Goal: Task Accomplishment & Management: Complete application form

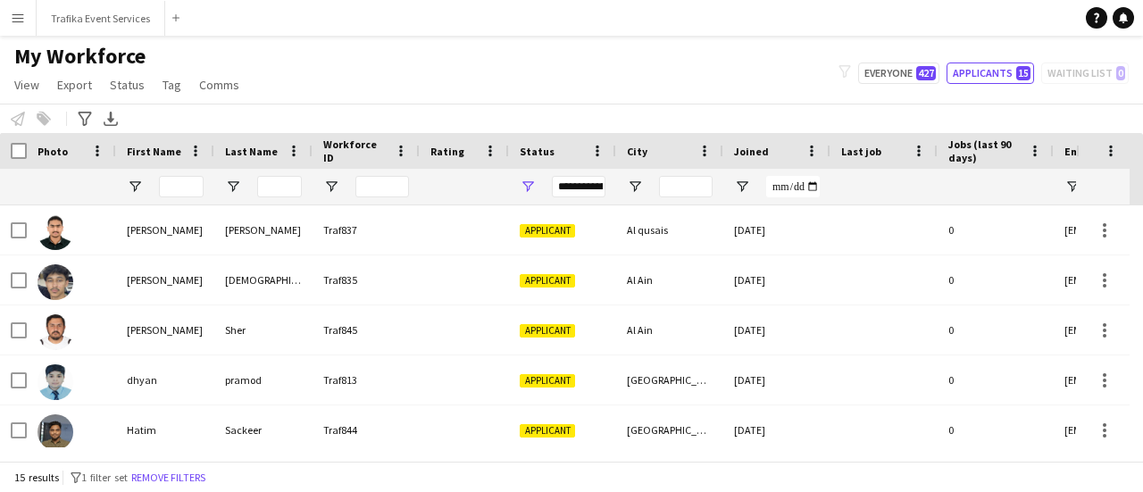
scroll to position [507, 0]
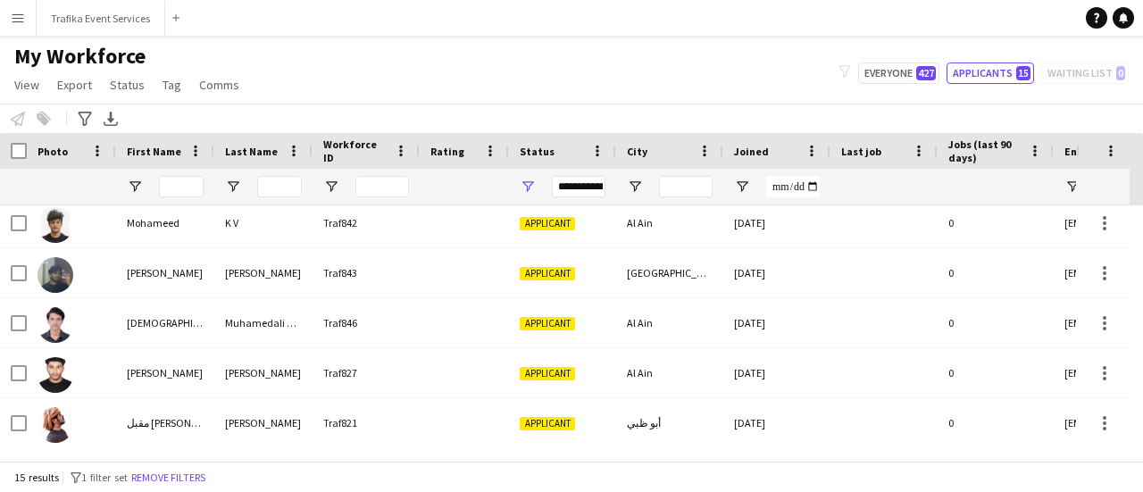
click at [996, 59] on div "My Workforce View Views Default view New view Update view Delete view Edit name…" at bounding box center [571, 73] width 1143 height 61
click at [973, 72] on button "Applicants 15" at bounding box center [989, 72] width 87 height 21
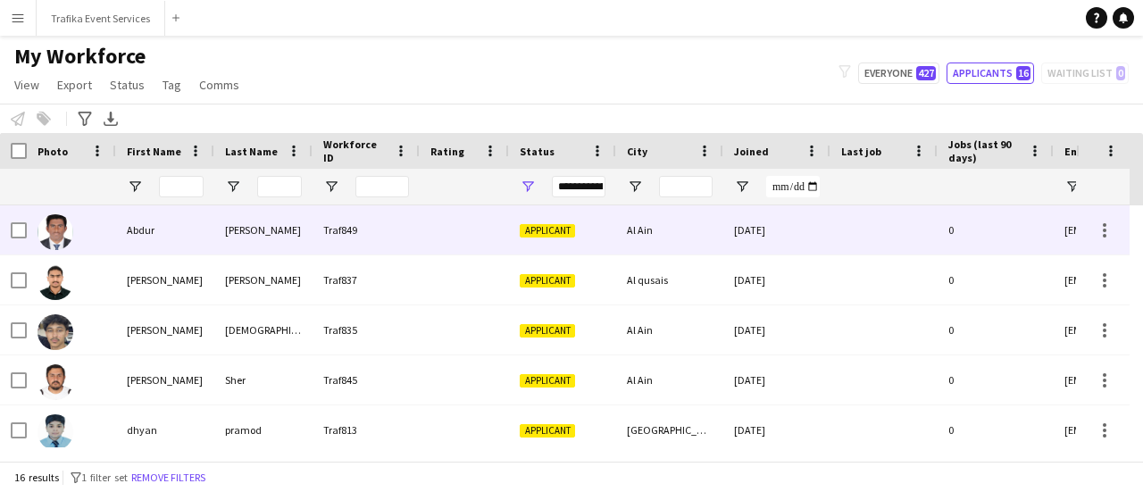
click at [684, 253] on div "Al Ain" at bounding box center [669, 229] width 107 height 49
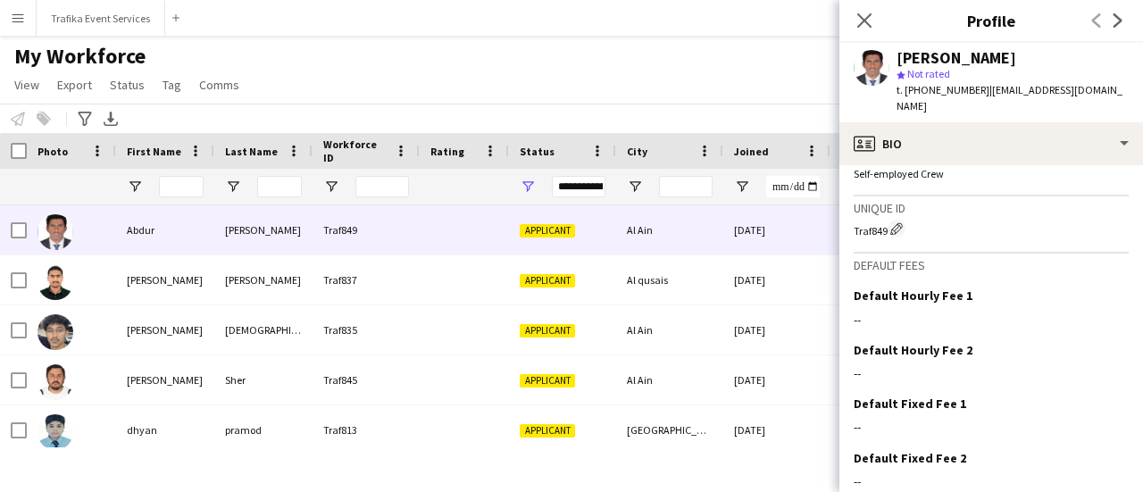
scroll to position [1229, 0]
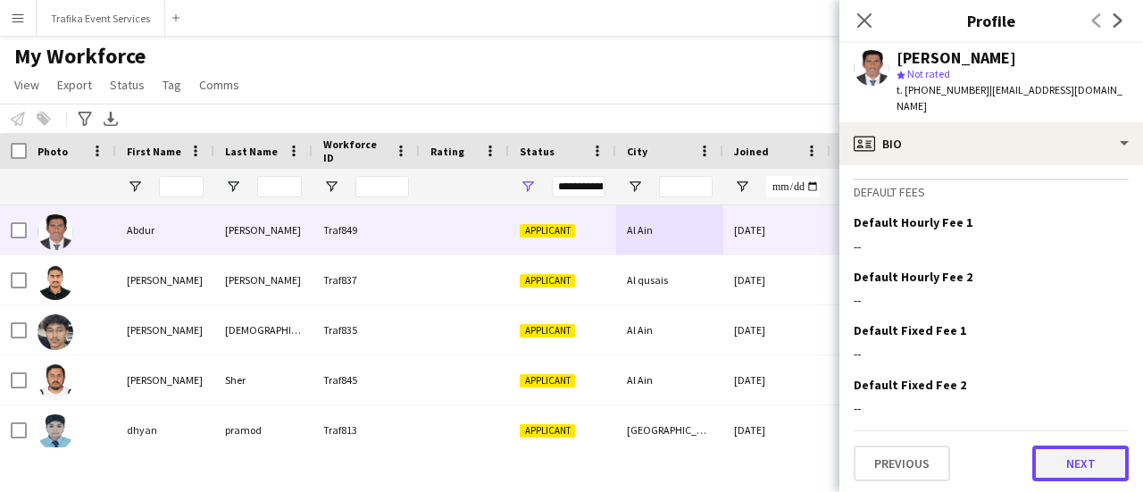
click at [1070, 447] on button "Next" at bounding box center [1080, 464] width 96 height 36
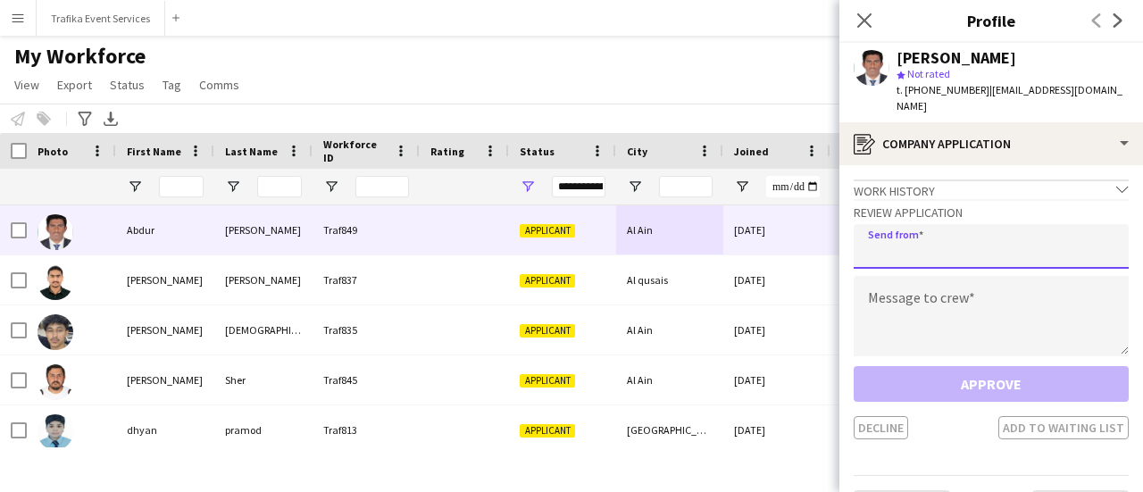
click at [964, 248] on input "email" at bounding box center [991, 246] width 275 height 45
type input "**********"
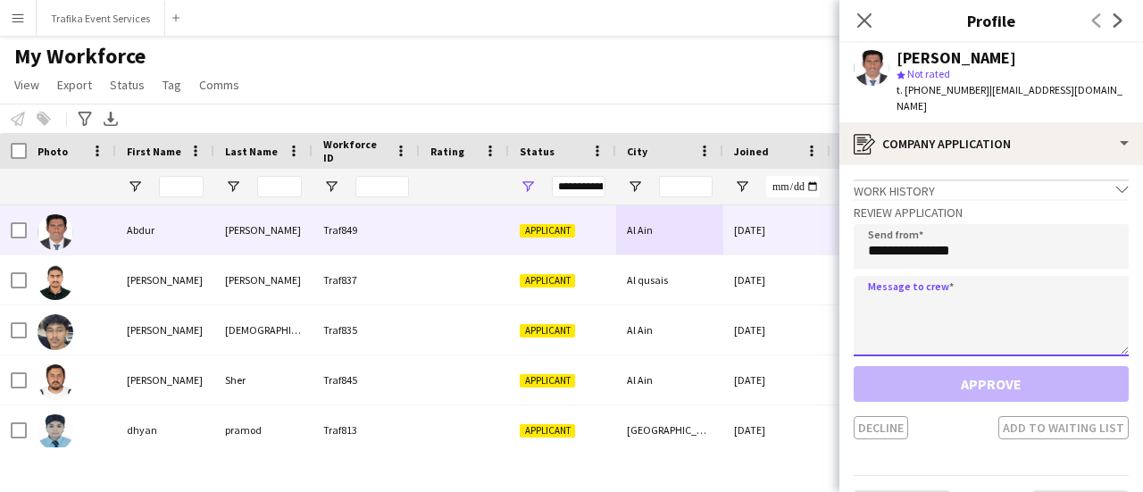
click at [924, 297] on textarea at bounding box center [991, 316] width 275 height 80
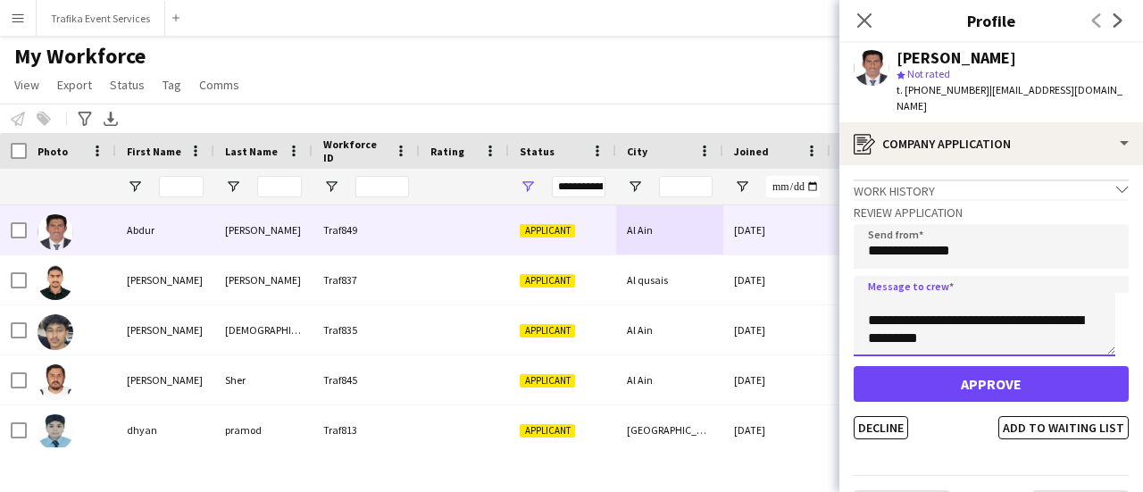
scroll to position [118, 0]
type textarea "**********"
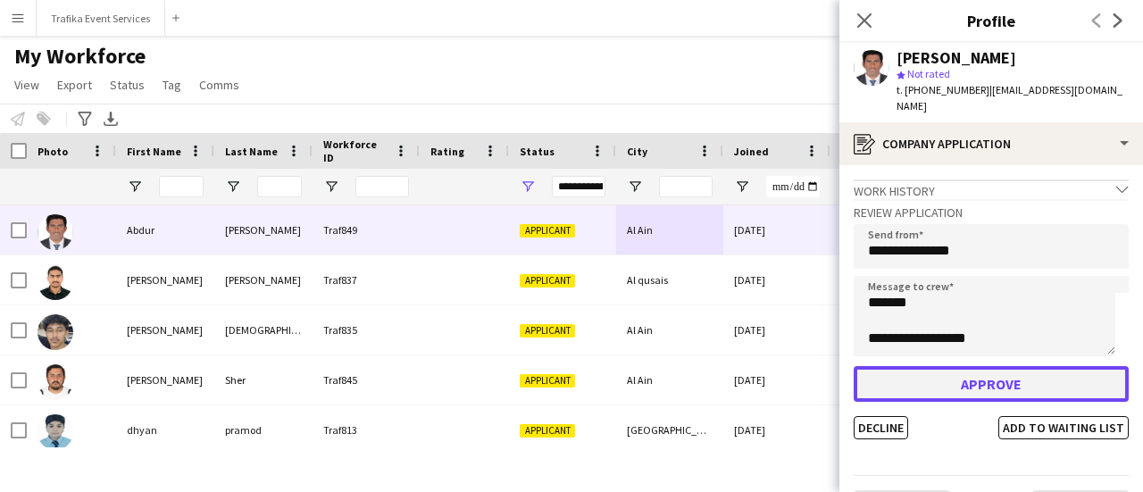
click at [1000, 366] on button "Approve" at bounding box center [991, 384] width 275 height 36
